Goal: Find specific fact: Find specific page/section

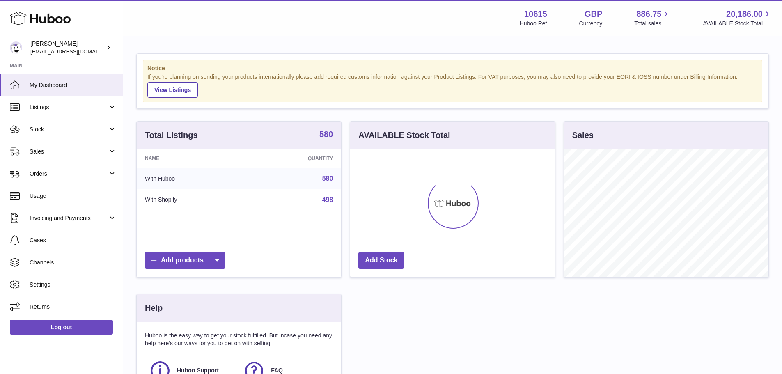
scroll to position [128, 205]
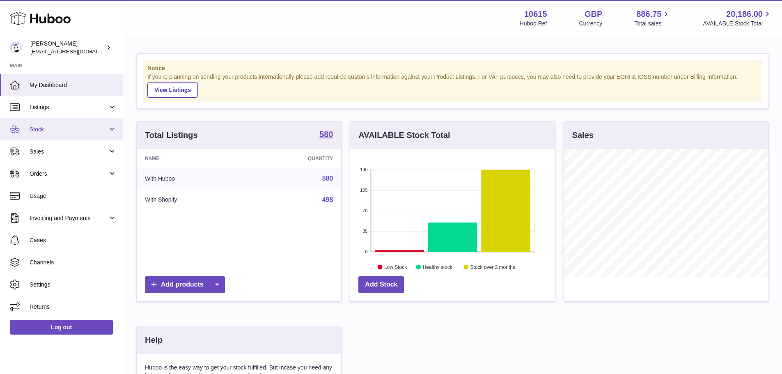
click at [59, 136] on link "Stock" at bounding box center [61, 129] width 123 height 22
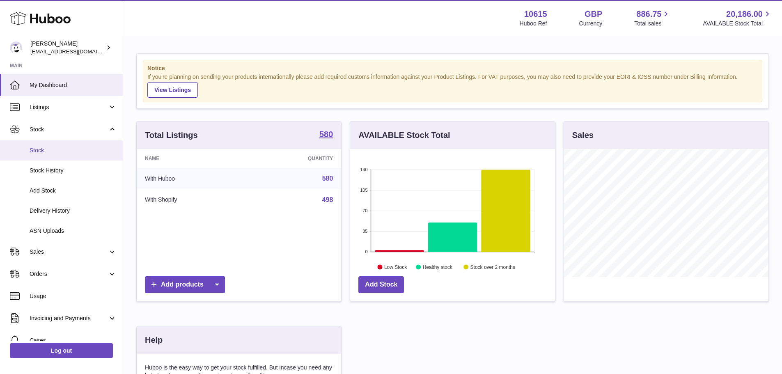
click at [65, 153] on span "Stock" at bounding box center [73, 150] width 87 height 8
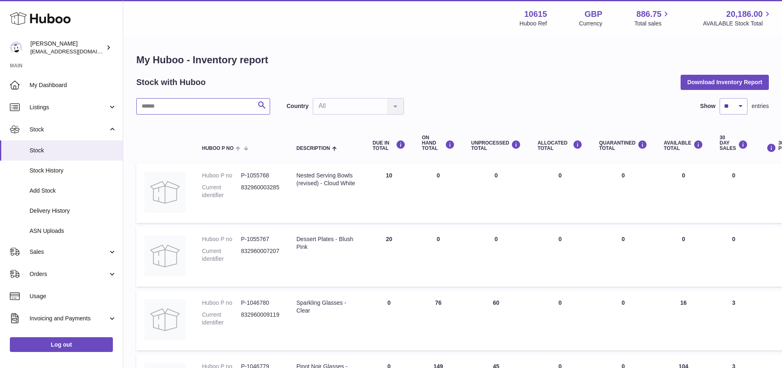
click at [183, 105] on input "text" at bounding box center [203, 106] width 134 height 16
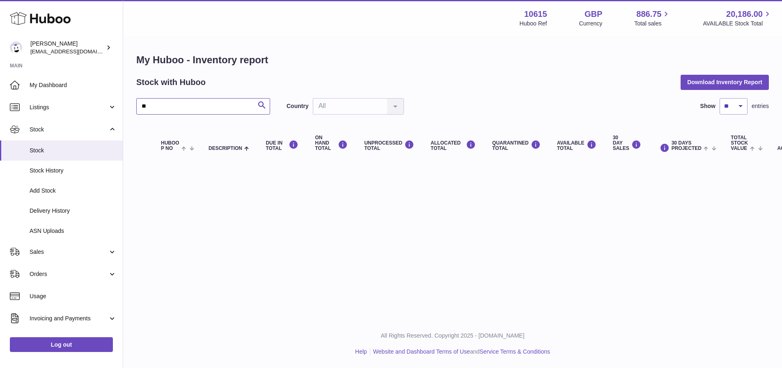
type input "*"
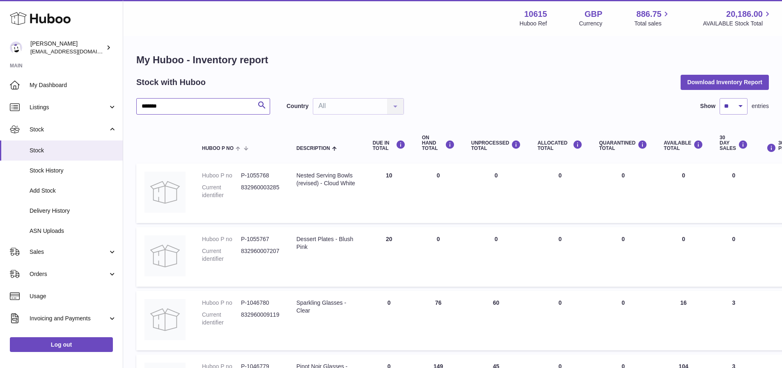
type input "*******"
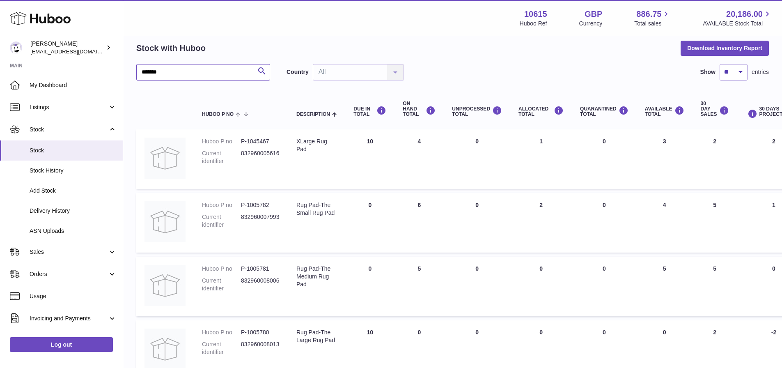
scroll to position [82, 0]
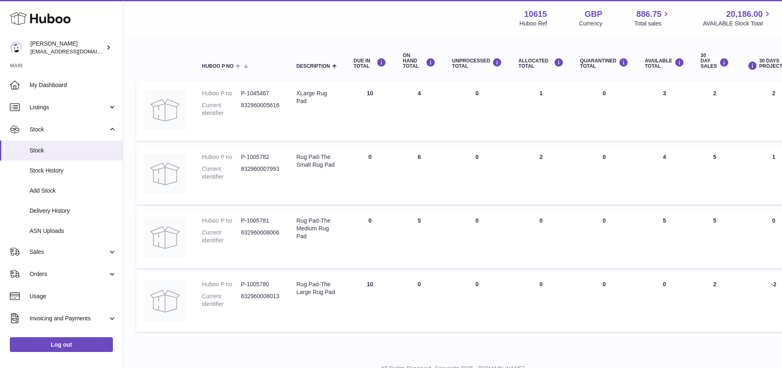
click at [261, 94] on dd "P-1045467" at bounding box center [260, 93] width 39 height 8
copy dd "1045467"
